Goal: Task Accomplishment & Management: Use online tool/utility

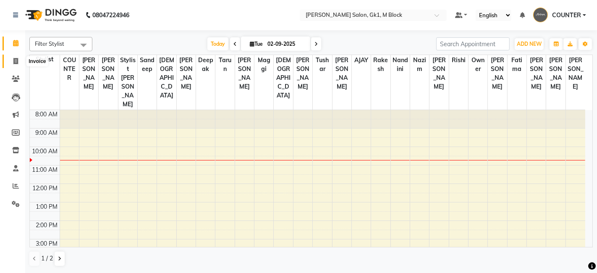
click at [19, 61] on span at bounding box center [15, 62] width 15 height 10
select select "service"
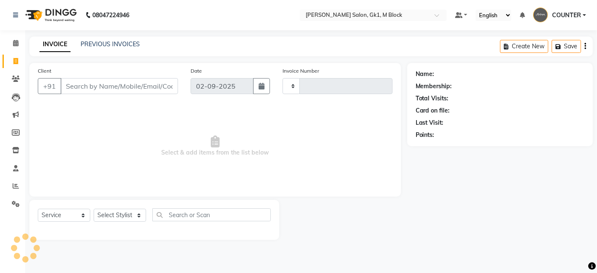
type input "6064"
select select "6312"
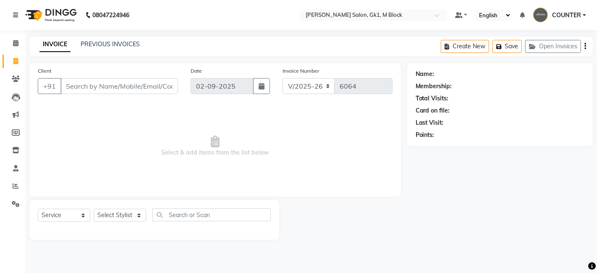
click at [129, 81] on input "Client" at bounding box center [119, 86] width 118 height 16
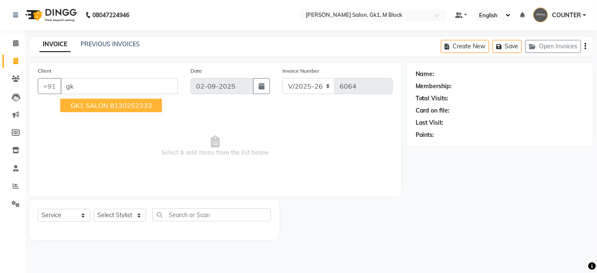
type input "g"
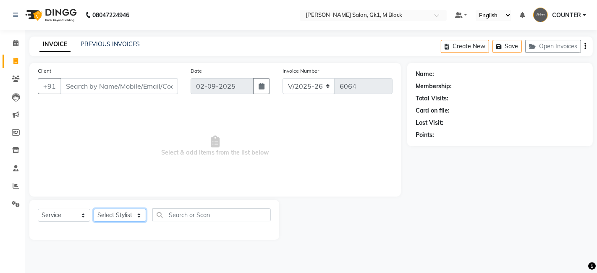
click at [134, 221] on select "Select Stylist AJAY [PERSON_NAME] [PERSON_NAME] [PERSON_NAME] COUNTER [PERSON_N…" at bounding box center [120, 215] width 53 height 13
click at [167, 86] on input "Client" at bounding box center [119, 86] width 118 height 16
type input "g"
type input "a"
click at [119, 215] on select "Select Stylist AJAY [PERSON_NAME] [PERSON_NAME] [PERSON_NAME] COUNTER [PERSON_N…" at bounding box center [120, 215] width 53 height 13
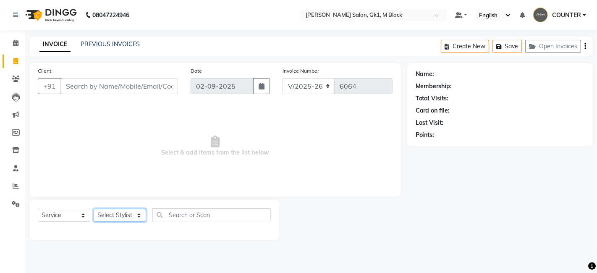
select select "52838"
click at [94, 209] on select "Select Stylist AJAY [PERSON_NAME] [PERSON_NAME] [PERSON_NAME] COUNTER [PERSON_N…" at bounding box center [120, 215] width 53 height 13
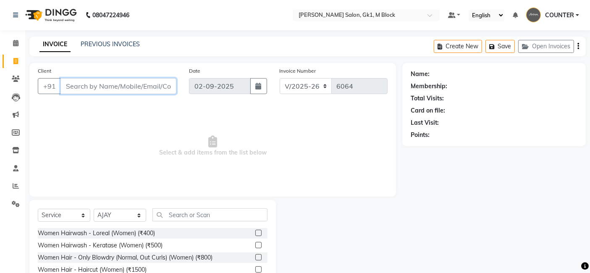
click at [109, 87] on input "Client" at bounding box center [118, 86] width 116 height 16
type input "8368004792"
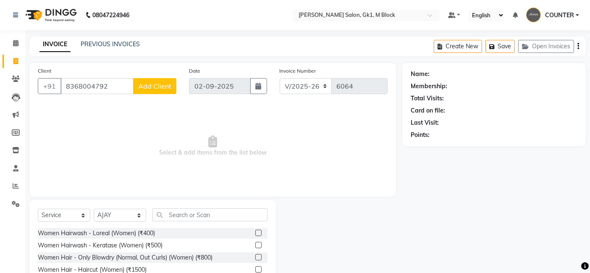
click at [151, 87] on span "Add Client" at bounding box center [154, 86] width 33 height 8
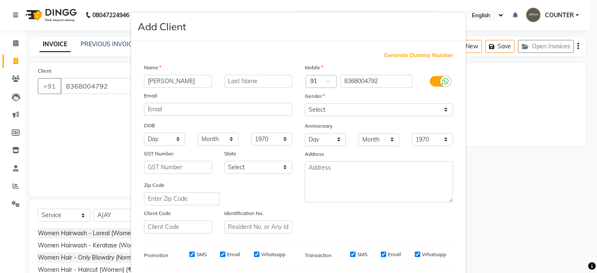
type input "[PERSON_NAME]"
click at [268, 86] on input "text" at bounding box center [259, 81] width 68 height 13
type input "walkin"
click at [340, 110] on select "Select [DEMOGRAPHIC_DATA] [DEMOGRAPHIC_DATA] Other Prefer Not To Say" at bounding box center [379, 109] width 148 height 13
select select "[DEMOGRAPHIC_DATA]"
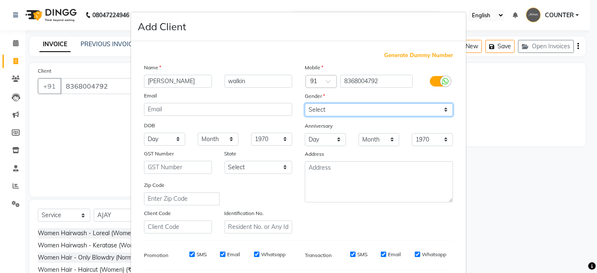
click at [305, 103] on select "Select [DEMOGRAPHIC_DATA] [DEMOGRAPHIC_DATA] Other Prefer Not To Say" at bounding box center [379, 109] width 148 height 13
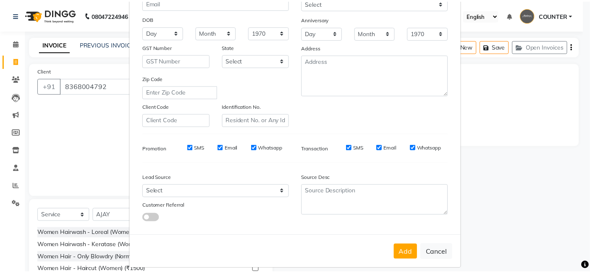
scroll to position [114, 0]
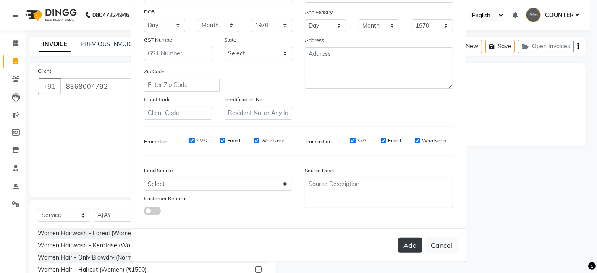
click at [405, 250] on button "Add" at bounding box center [411, 245] width 24 height 15
select select
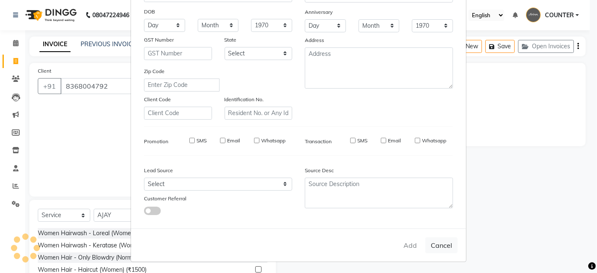
select select
checkbox input "false"
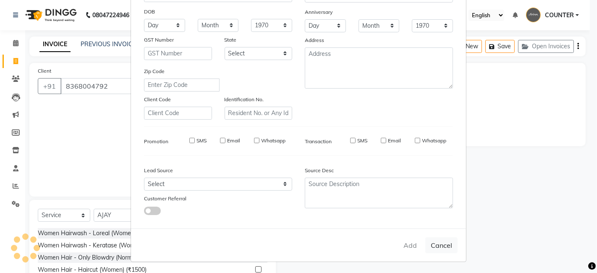
checkbox input "false"
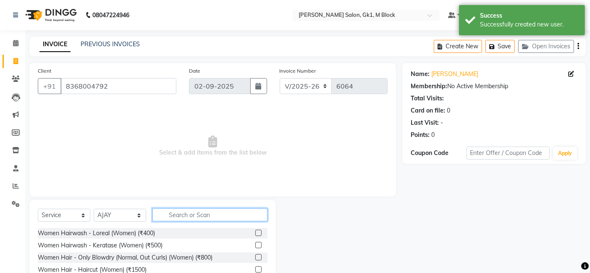
click at [175, 215] on input "text" at bounding box center [209, 214] width 115 height 13
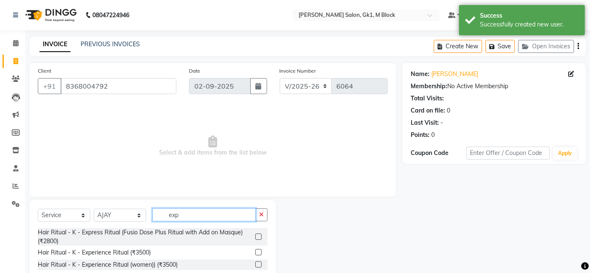
type input "exp"
click at [258, 252] on label at bounding box center [258, 252] width 6 height 6
click at [258, 252] on input "checkbox" at bounding box center [257, 252] width 5 height 5
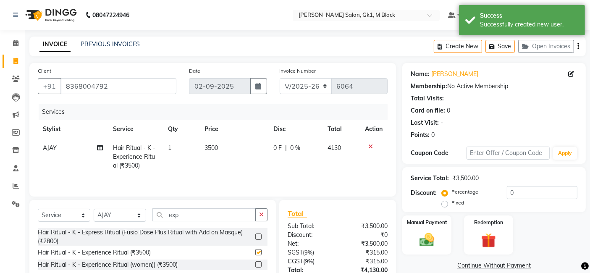
checkbox input "false"
click at [513, 194] on input "0" at bounding box center [542, 192] width 71 height 13
type input "15"
click at [569, 236] on div "Manual Payment Redemption" at bounding box center [494, 234] width 196 height 39
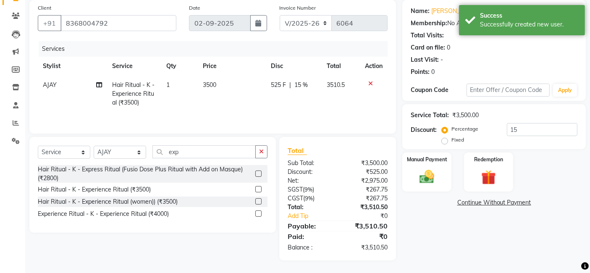
scroll to position [63, 0]
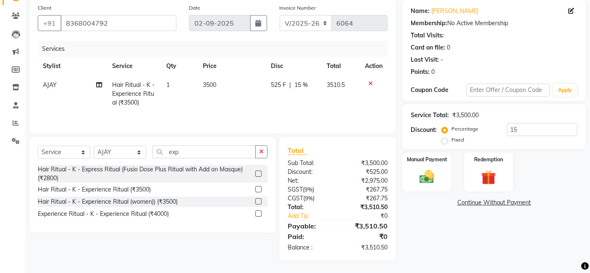
click at [302, 87] on span "15 %" at bounding box center [300, 85] width 13 height 9
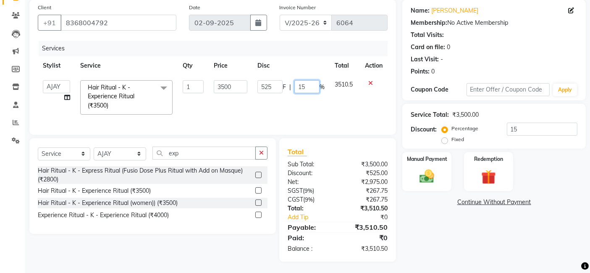
click at [312, 87] on input "15" at bounding box center [306, 86] width 25 height 13
type input "17"
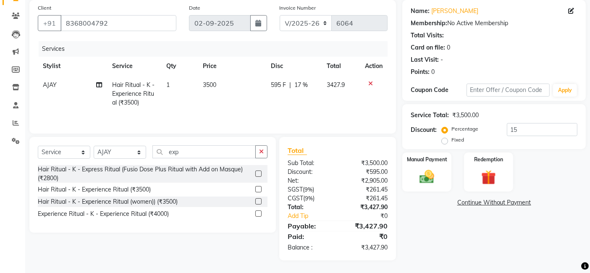
click at [493, 213] on div "Name: [PERSON_NAME] Membership: No Active Membership Total Visits: Card on file…" at bounding box center [497, 130] width 190 height 260
click at [305, 85] on span "17 %" at bounding box center [300, 85] width 13 height 9
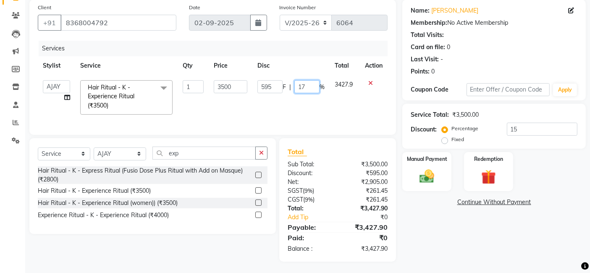
click at [305, 86] on input "17" at bounding box center [306, 86] width 25 height 13
type input "16"
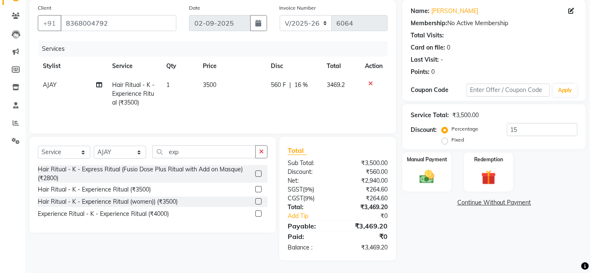
click at [293, 125] on div "Services Stylist Service Qty Price Disc Total Action AJAY Hair Ritual - K - Exp…" at bounding box center [213, 83] width 350 height 84
click at [270, 130] on div "Client [PHONE_NUMBER] Date [DATE] Invoice Number V/2025 V/[PHONE_NUMBER] Servic…" at bounding box center [212, 67] width 367 height 134
click at [439, 243] on div "Name: [PERSON_NAME] Membership: No Active Membership Total Visits: Card on file…" at bounding box center [497, 130] width 190 height 260
click at [307, 86] on span "16 %" at bounding box center [300, 85] width 13 height 9
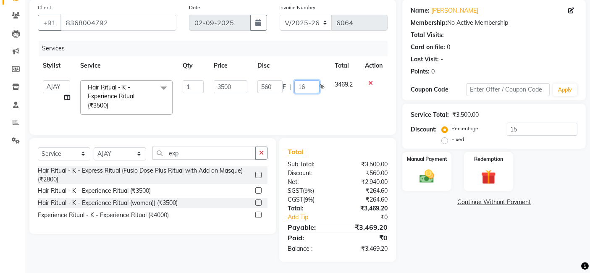
click at [307, 86] on input "16" at bounding box center [306, 86] width 25 height 13
type input "15"
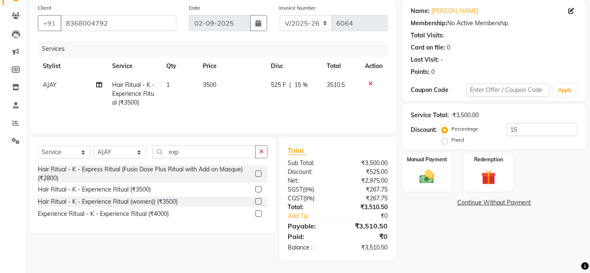
click at [288, 100] on td "525 F | 15 %" at bounding box center [294, 94] width 56 height 37
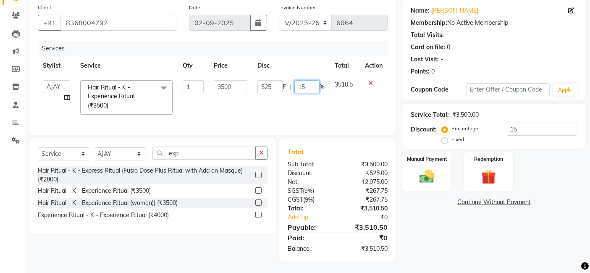
click at [311, 89] on input "15" at bounding box center [306, 86] width 25 height 13
type input "14"
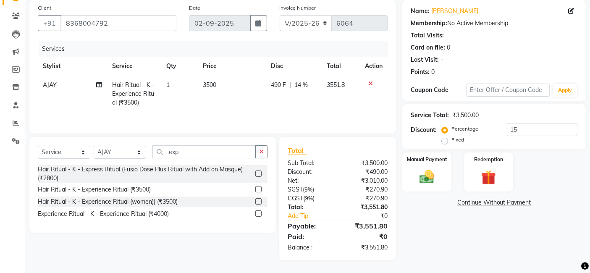
click at [271, 125] on div "Services Stylist Service Qty Price Disc Total Action AJAY Hair Ritual - K - Exp…" at bounding box center [213, 83] width 350 height 84
click at [306, 92] on td "490 F | 14 %" at bounding box center [294, 94] width 56 height 37
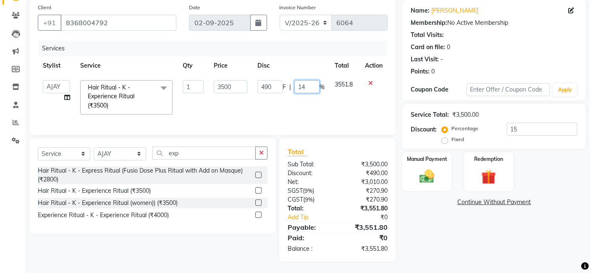
click at [306, 89] on input "14" at bounding box center [306, 86] width 25 height 13
type input "15"
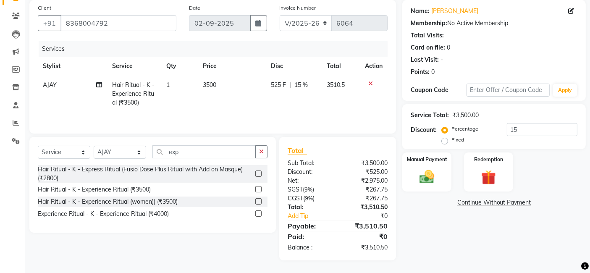
click at [306, 107] on td "525 F | 15 %" at bounding box center [294, 94] width 56 height 37
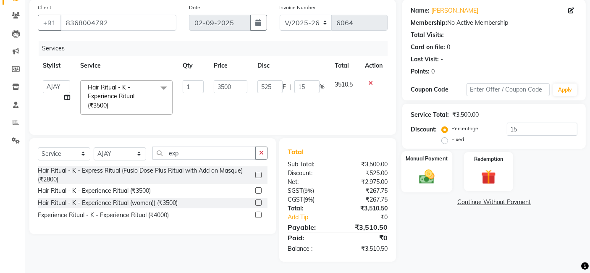
click at [417, 177] on img at bounding box center [427, 177] width 25 height 18
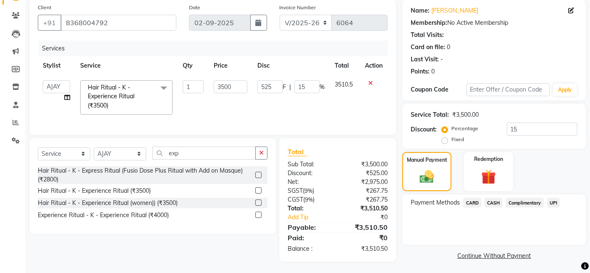
click at [491, 201] on span "CASH" at bounding box center [494, 203] width 18 height 10
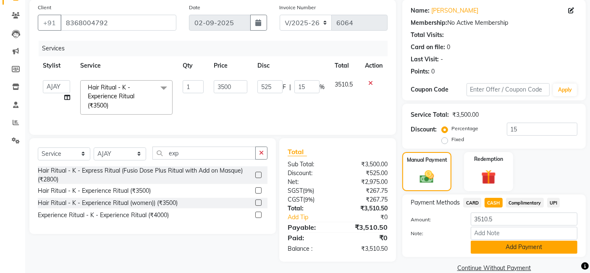
click at [516, 242] on button "Add Payment" at bounding box center [524, 247] width 107 height 13
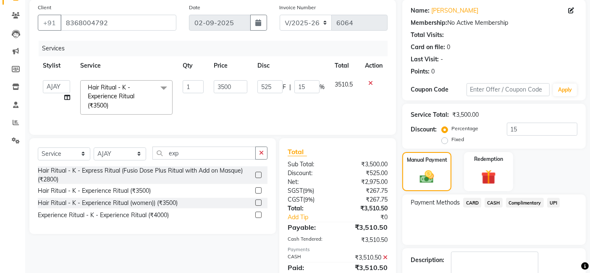
scroll to position [112, 0]
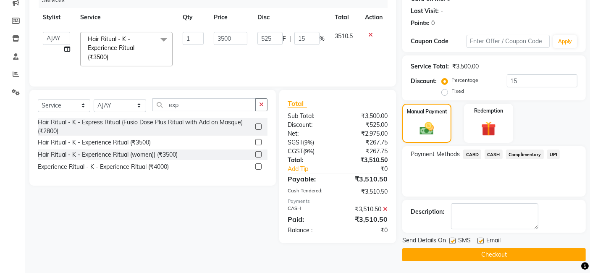
click at [509, 251] on button "Checkout" at bounding box center [494, 254] width 184 height 13
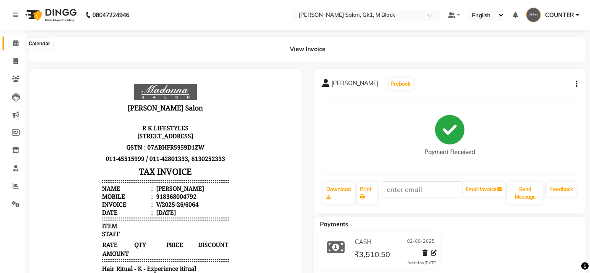
click at [18, 44] on icon at bounding box center [15, 43] width 5 height 6
